Goal: Find specific page/section: Find specific page/section

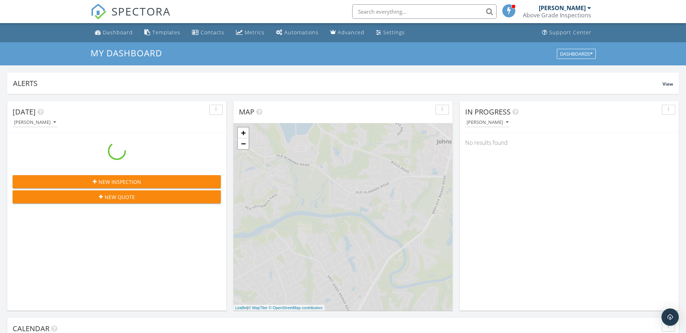
scroll to position [671, 700]
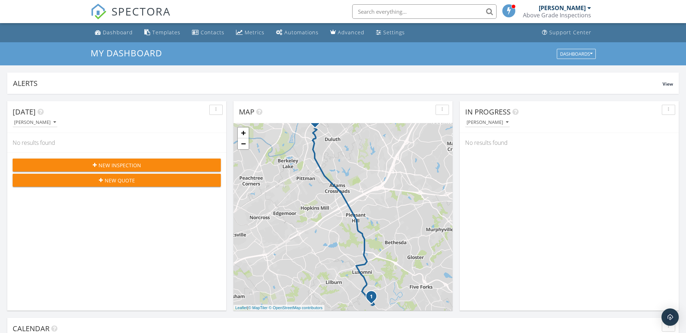
click at [385, 9] on input "text" at bounding box center [424, 11] width 144 height 14
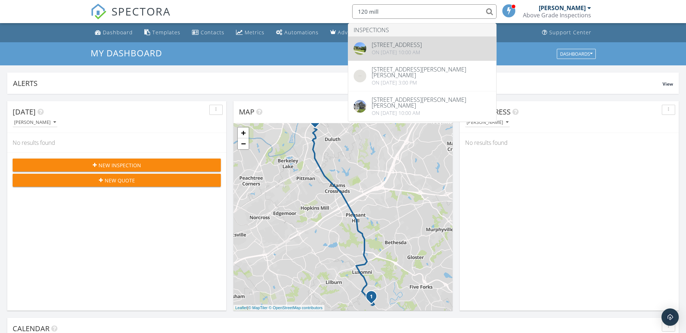
type input "120 mill"
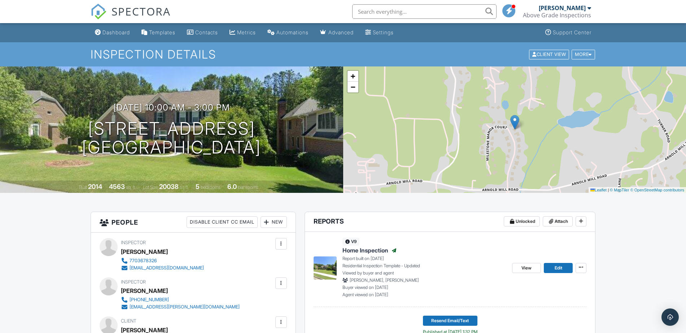
scroll to position [180, 0]
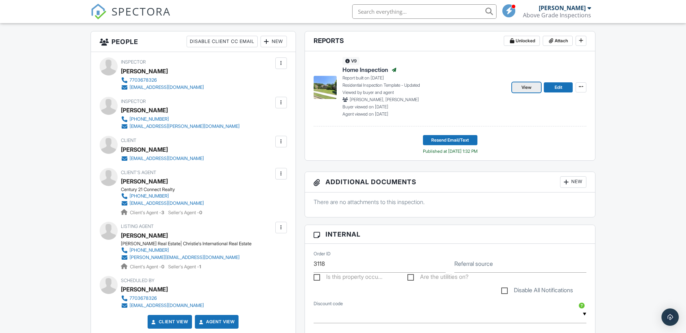
click at [522, 85] on span "View" at bounding box center [527, 87] width 10 height 7
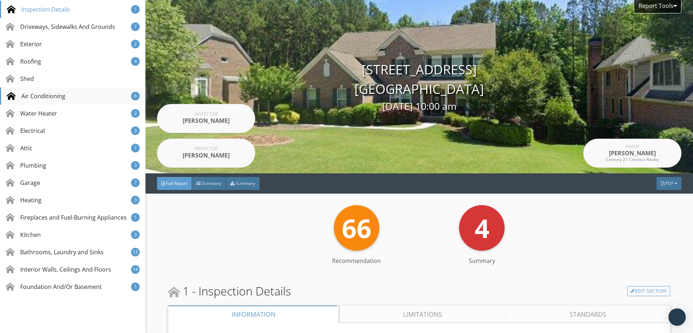
scroll to position [162, 0]
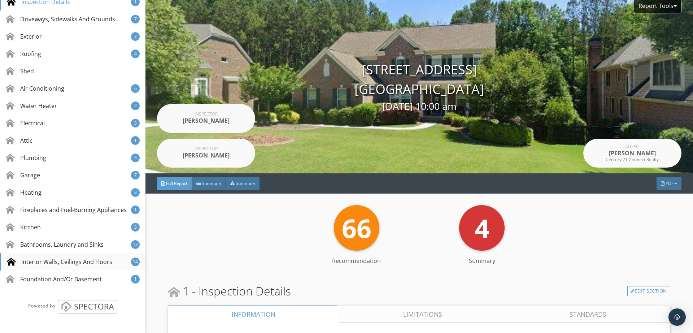
click at [53, 263] on div "Interior Walls, Ceilings And Floors" at bounding box center [59, 261] width 105 height 9
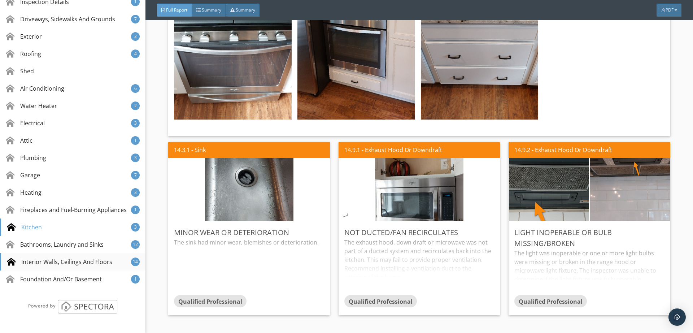
click at [85, 260] on div "Interior Walls, Ceilings And Floors" at bounding box center [59, 261] width 105 height 9
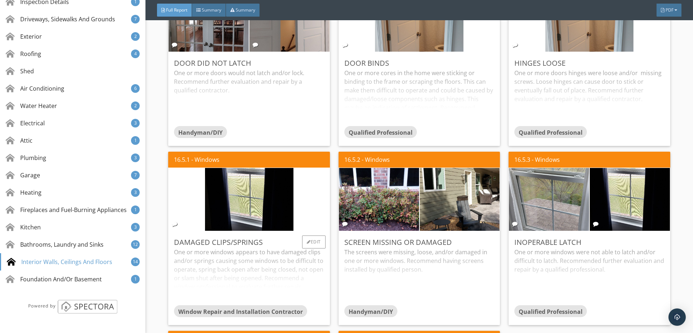
scroll to position [14543, 0]
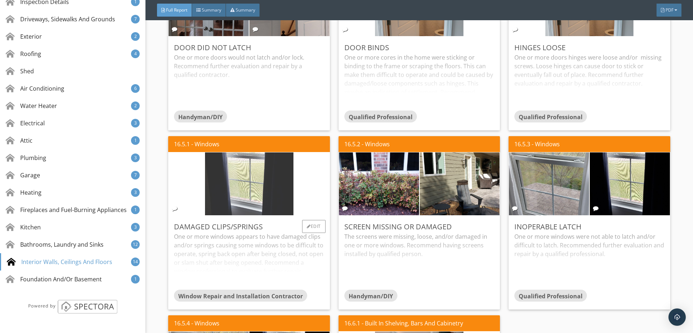
click at [235, 105] on img at bounding box center [249, 183] width 88 height 157
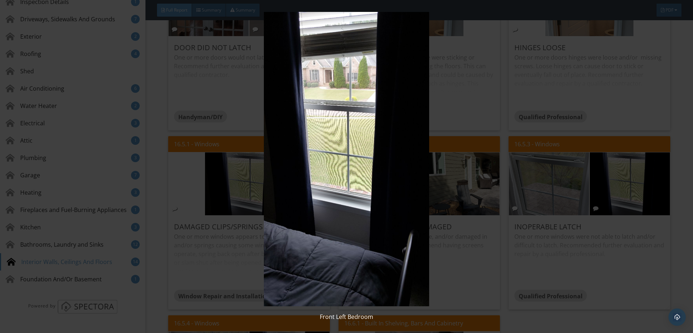
click at [553, 272] on img at bounding box center [346, 159] width 636 height 294
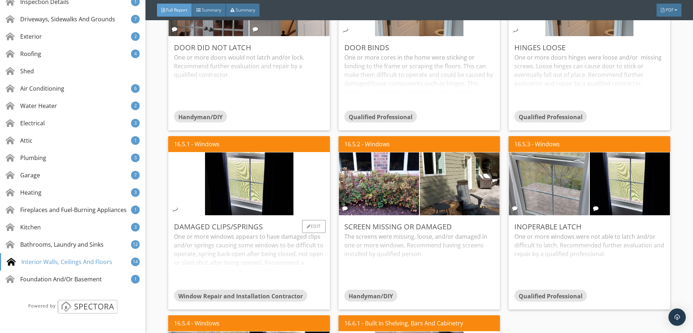
click at [260, 232] on div "One or more windows appears to have damaged clips and/or springs causing some w…" at bounding box center [249, 260] width 150 height 57
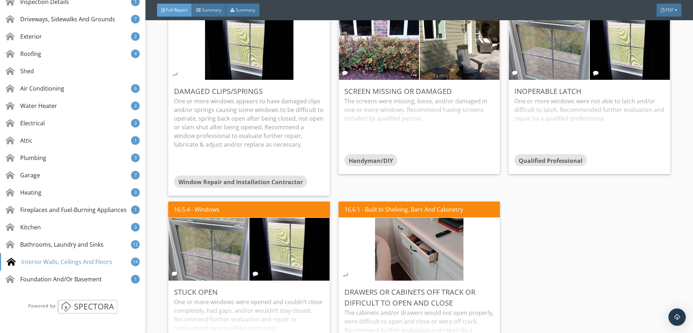
scroll to position [14723, 0]
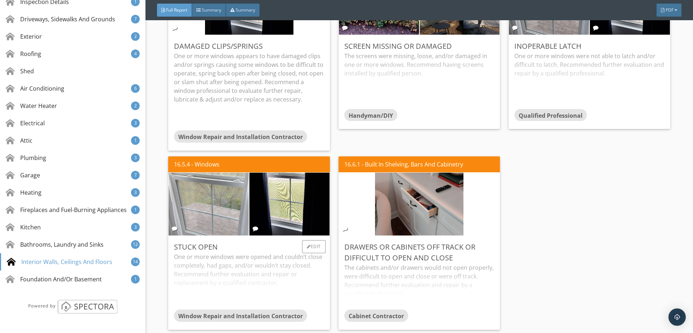
click at [193, 127] on img at bounding box center [209, 203] width 88 height 157
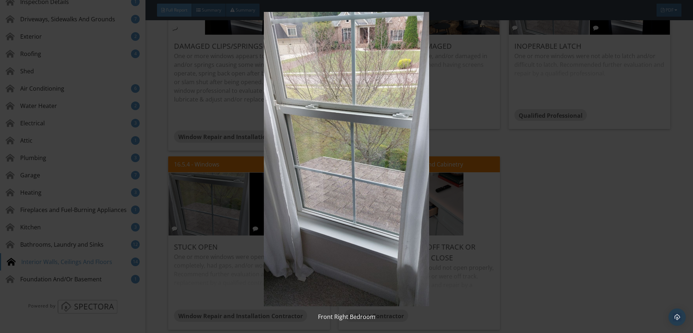
click at [436, 200] on img at bounding box center [346, 159] width 636 height 294
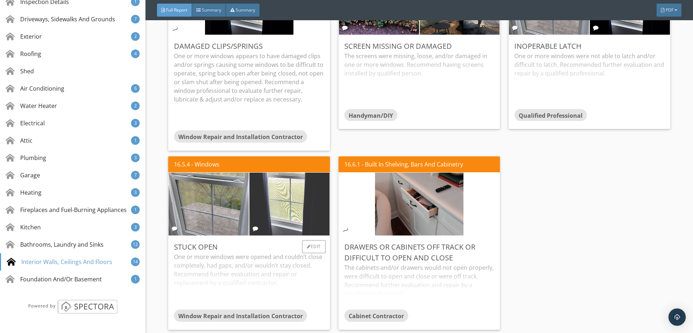
click at [271, 133] on img at bounding box center [289, 203] width 88 height 157
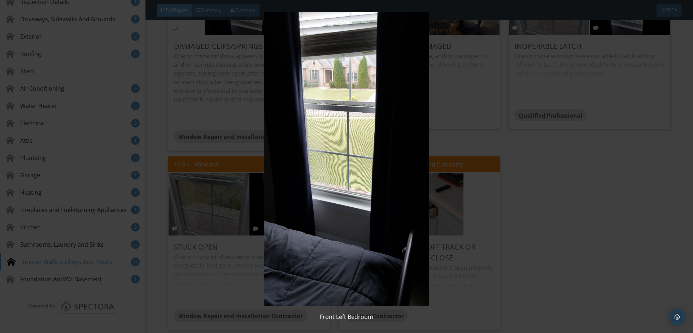
click at [213, 215] on img at bounding box center [346, 159] width 636 height 294
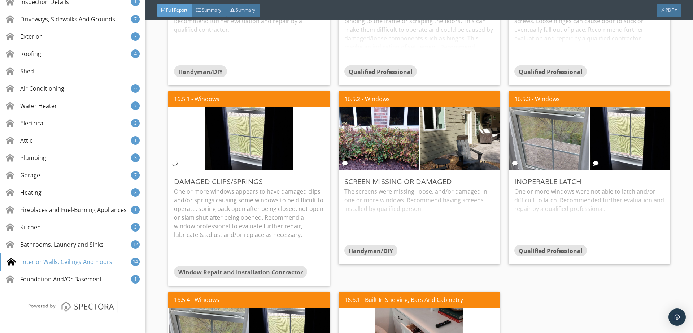
scroll to position [14543, 0]
